Goal: Use online tool/utility: Use online tool/utility

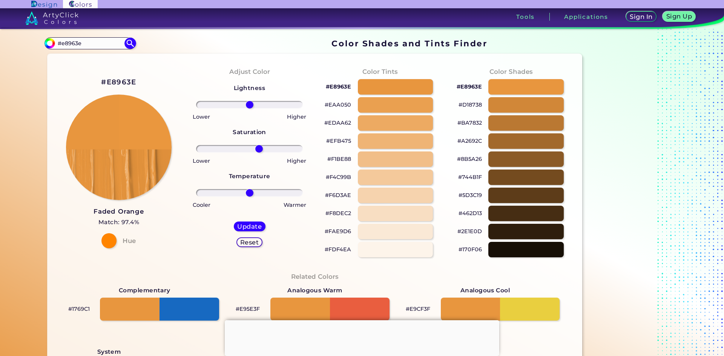
drag, startPoint x: 244, startPoint y: 147, endPoint x: 257, endPoint y: 148, distance: 12.5
type input "19"
click at [257, 148] on input "range" at bounding box center [249, 149] width 107 height 8
click at [252, 228] on h5 "Update" at bounding box center [249, 226] width 24 height 6
type input "#ea973e"
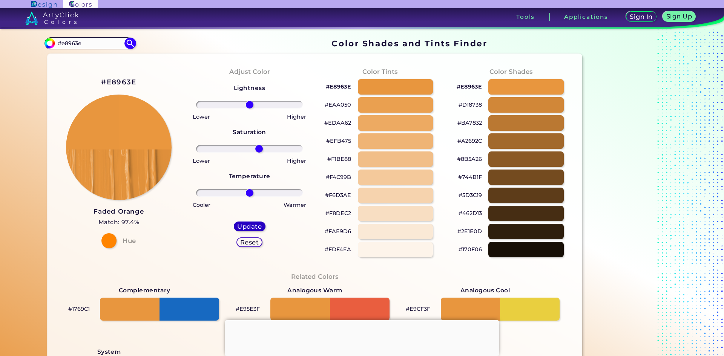
type input "0"
drag, startPoint x: 349, startPoint y: 160, endPoint x: 325, endPoint y: 162, distance: 23.8
click at [326, 162] on p "#F3BF87" at bounding box center [338, 159] width 24 height 9
copy p "#F3BF87"
drag, startPoint x: 480, startPoint y: 87, endPoint x: 453, endPoint y: 88, distance: 27.5
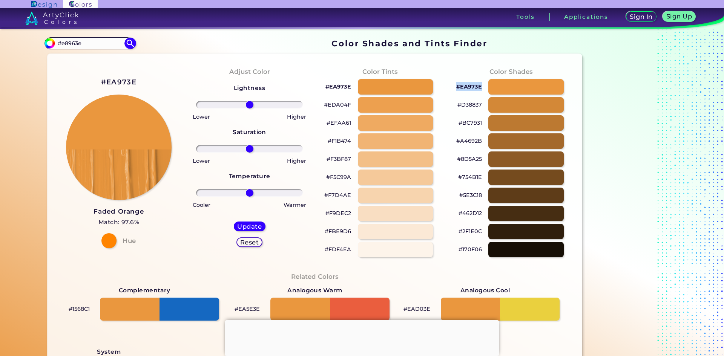
click at [453, 88] on div "#EA973E" at bounding box center [510, 87] width 119 height 18
copy p "#EA973E"
